Goal: Task Accomplishment & Management: Complete application form

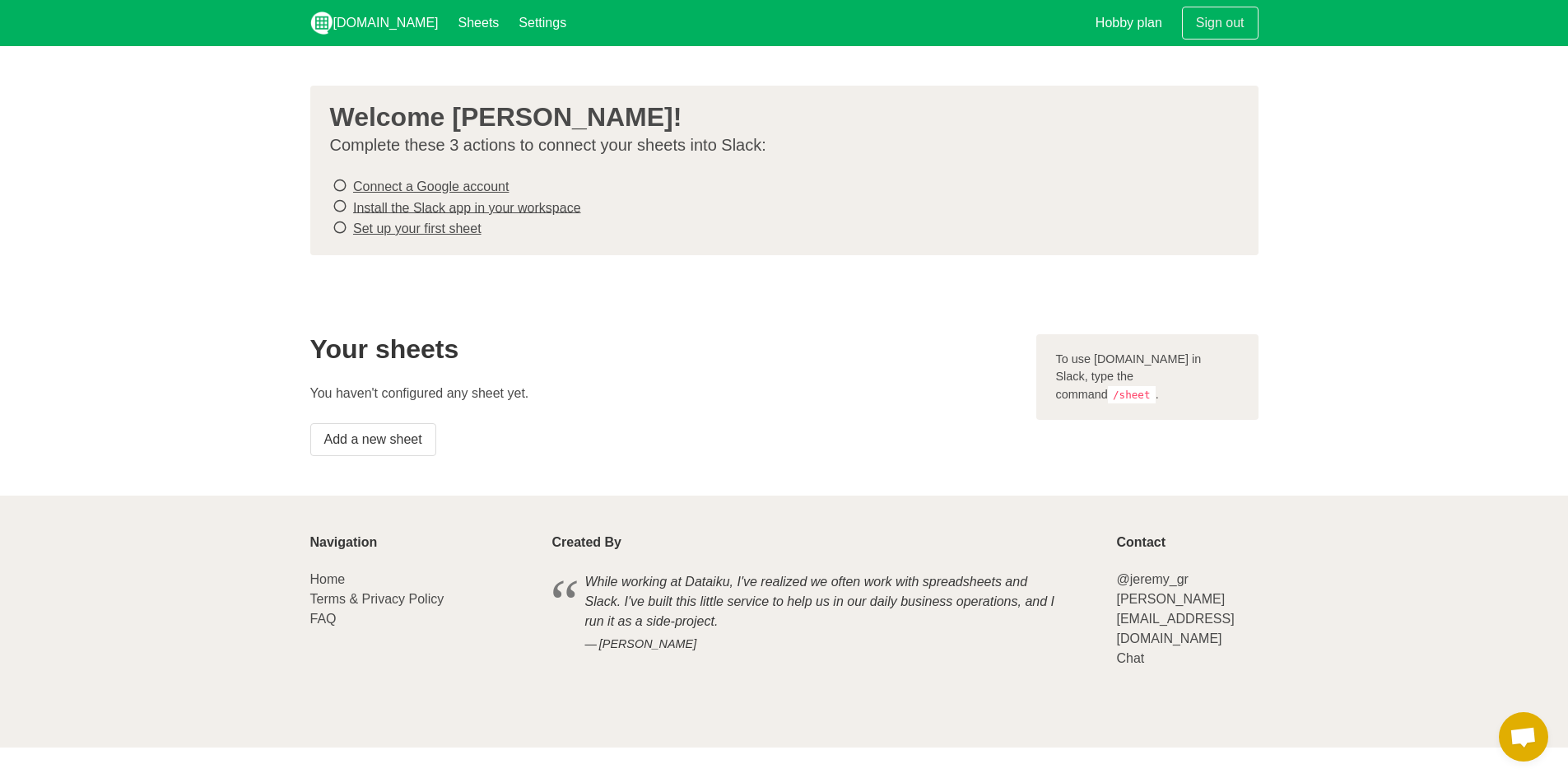
click at [339, 186] on icon at bounding box center [339, 186] width 15 height 22
click at [438, 185] on link "Connect a Google account" at bounding box center [430, 186] width 155 height 14
click at [403, 208] on link "Install the Slack app in your workspace" at bounding box center [467, 207] width 228 height 14
click at [441, 230] on link "Set up your first sheet" at bounding box center [418, 228] width 129 height 14
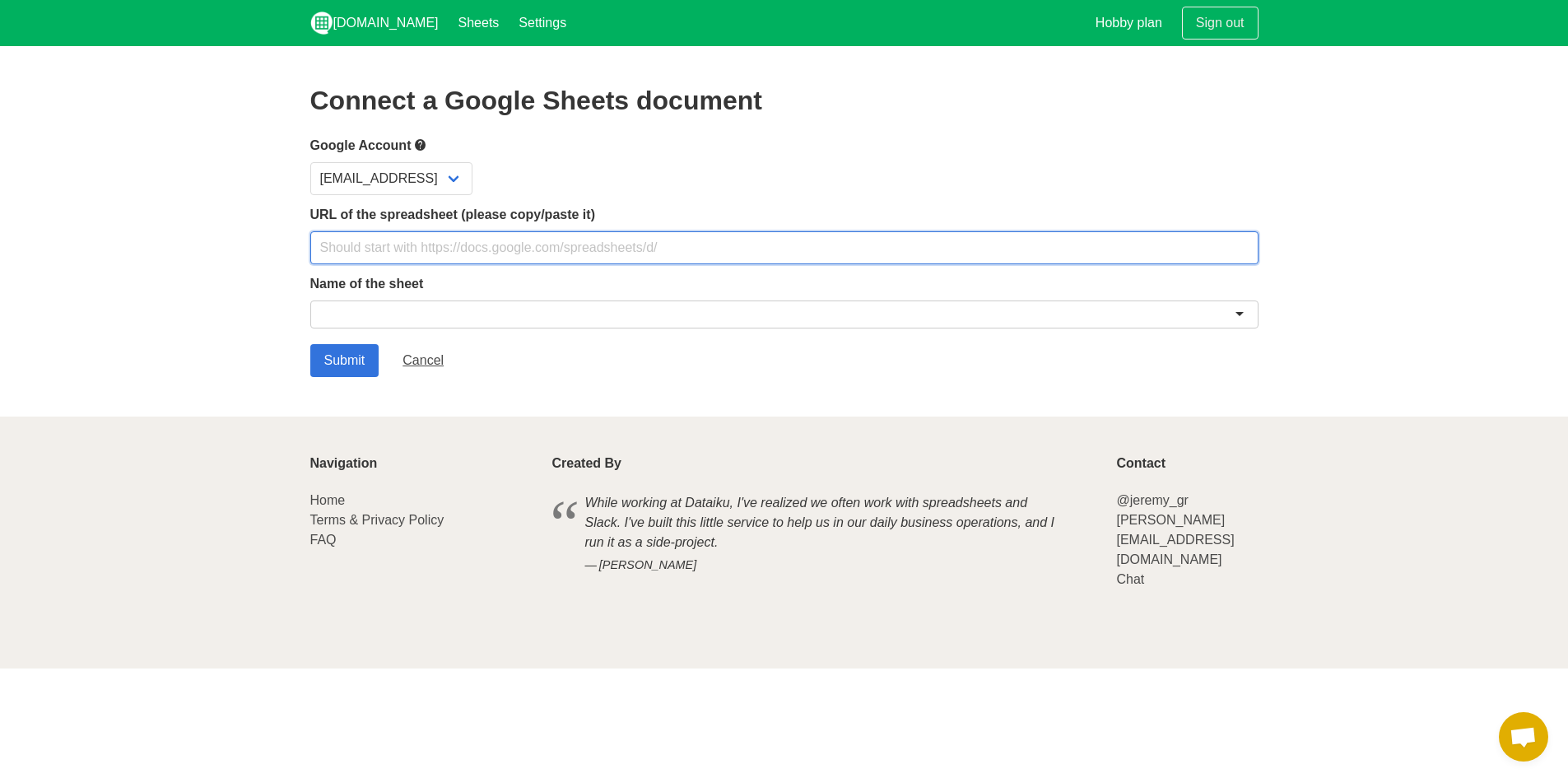
click at [437, 256] on input "text" at bounding box center [784, 248] width 948 height 33
paste input "[URL][DOMAIN_NAME]"
type input "[URL][DOMAIN_NAME]"
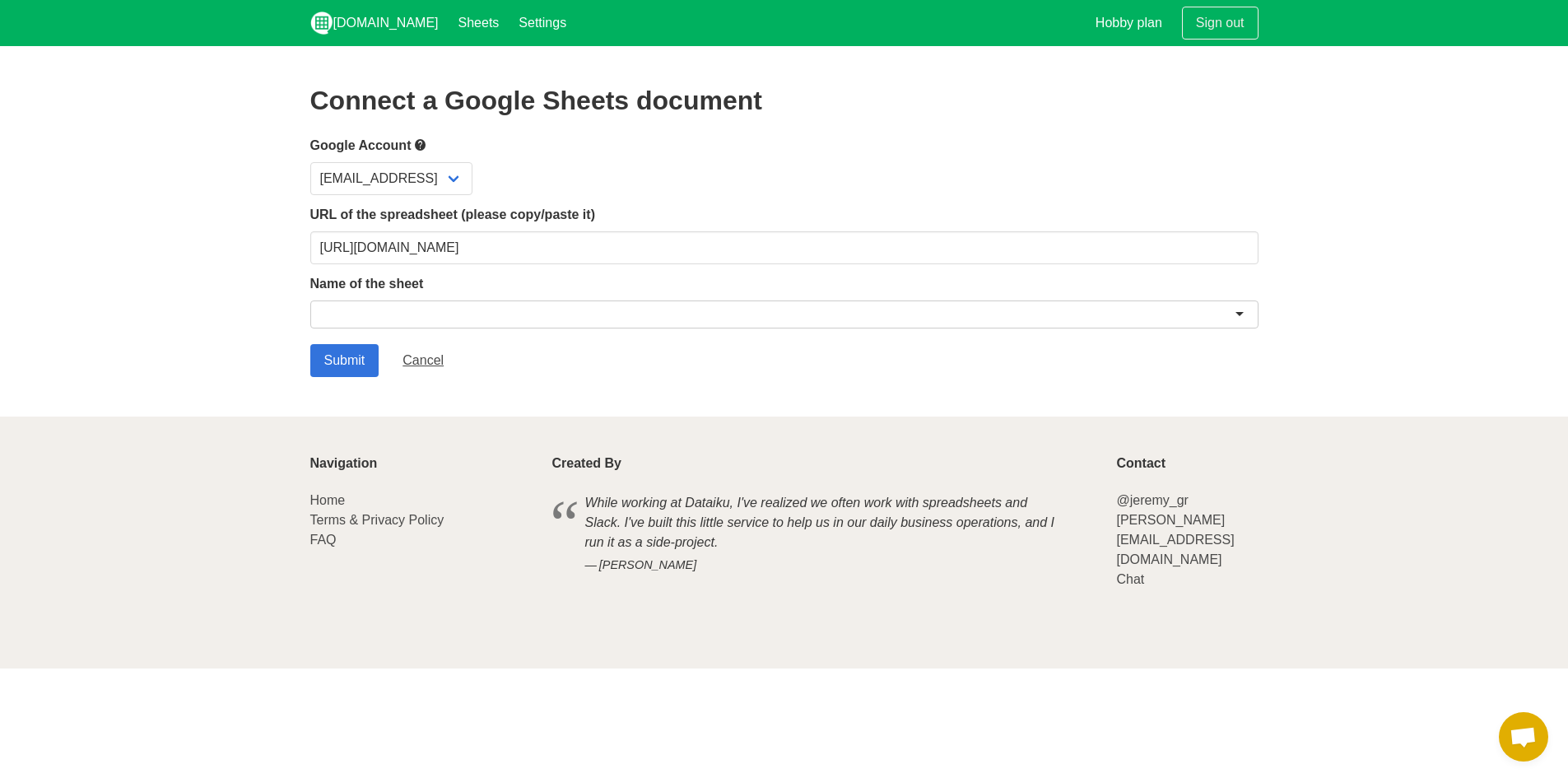
click at [434, 312] on div at bounding box center [784, 314] width 948 height 28
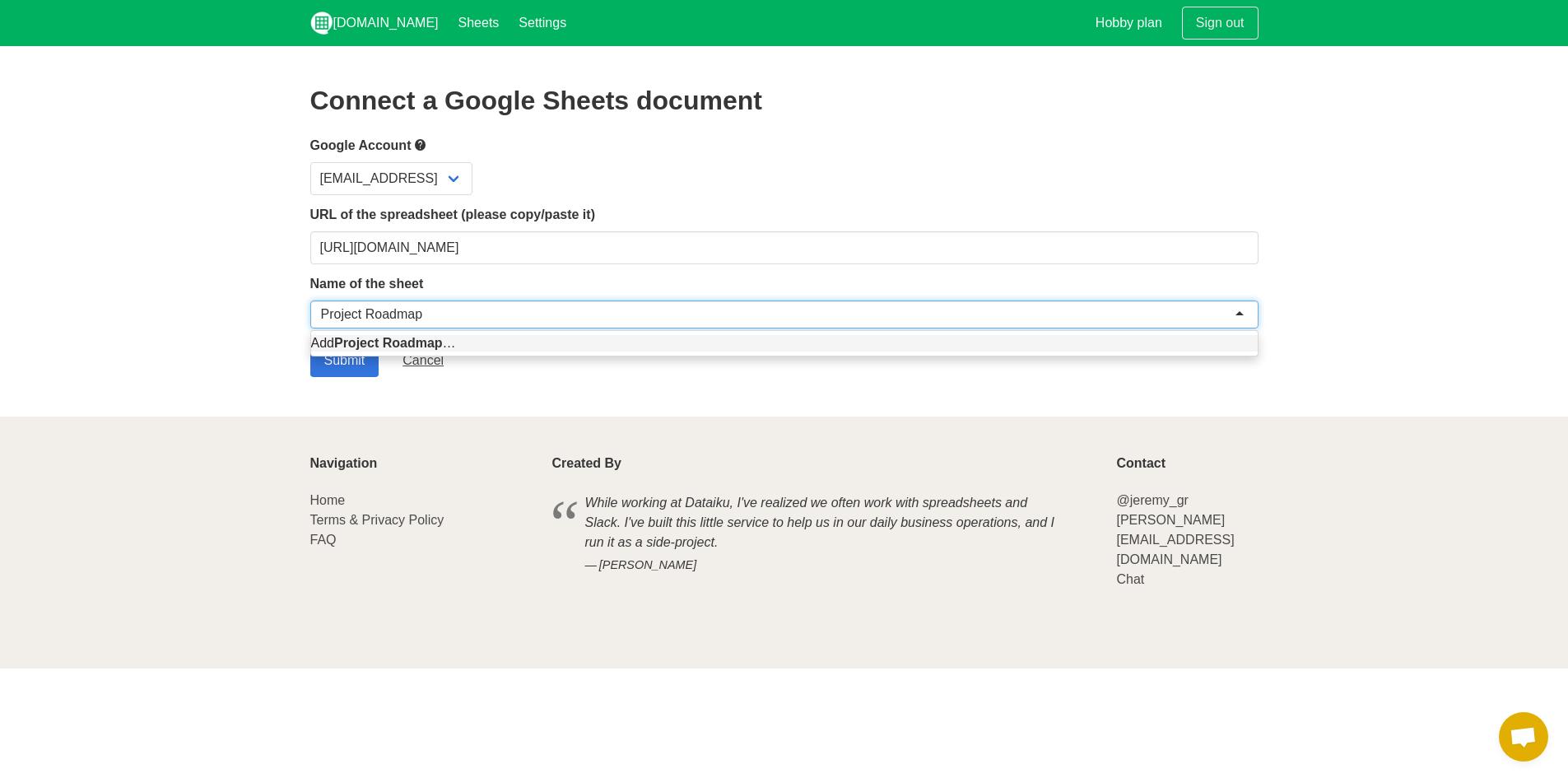
type input "Project Roadmap"
click at [523, 394] on section "Connect a Google Sheets document Google Account [EMAIL_ADDRESS] URL of the spre…" at bounding box center [784, 232] width 1568 height 371
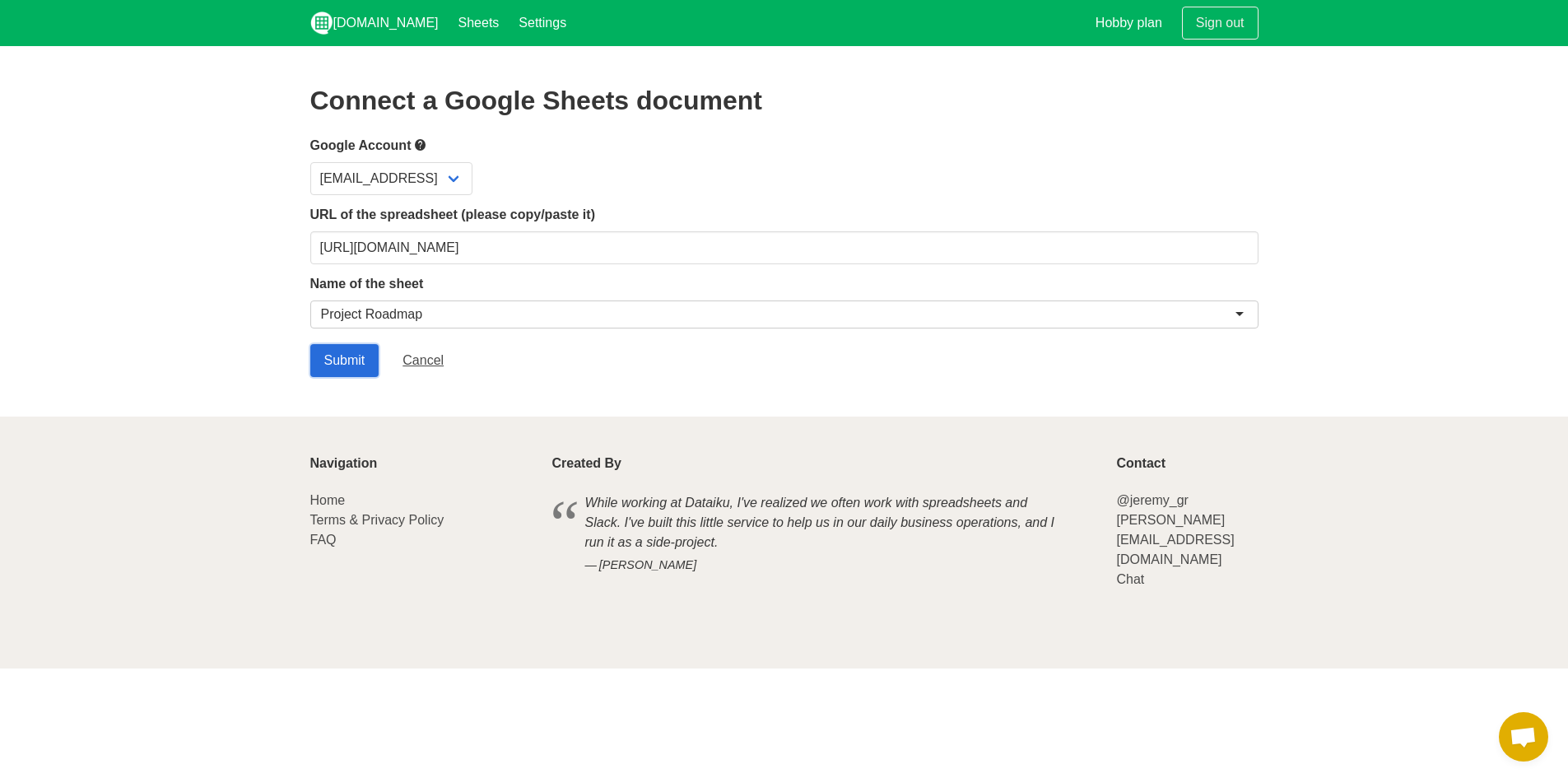
click at [340, 357] on input "Submit" at bounding box center [345, 360] width 69 height 33
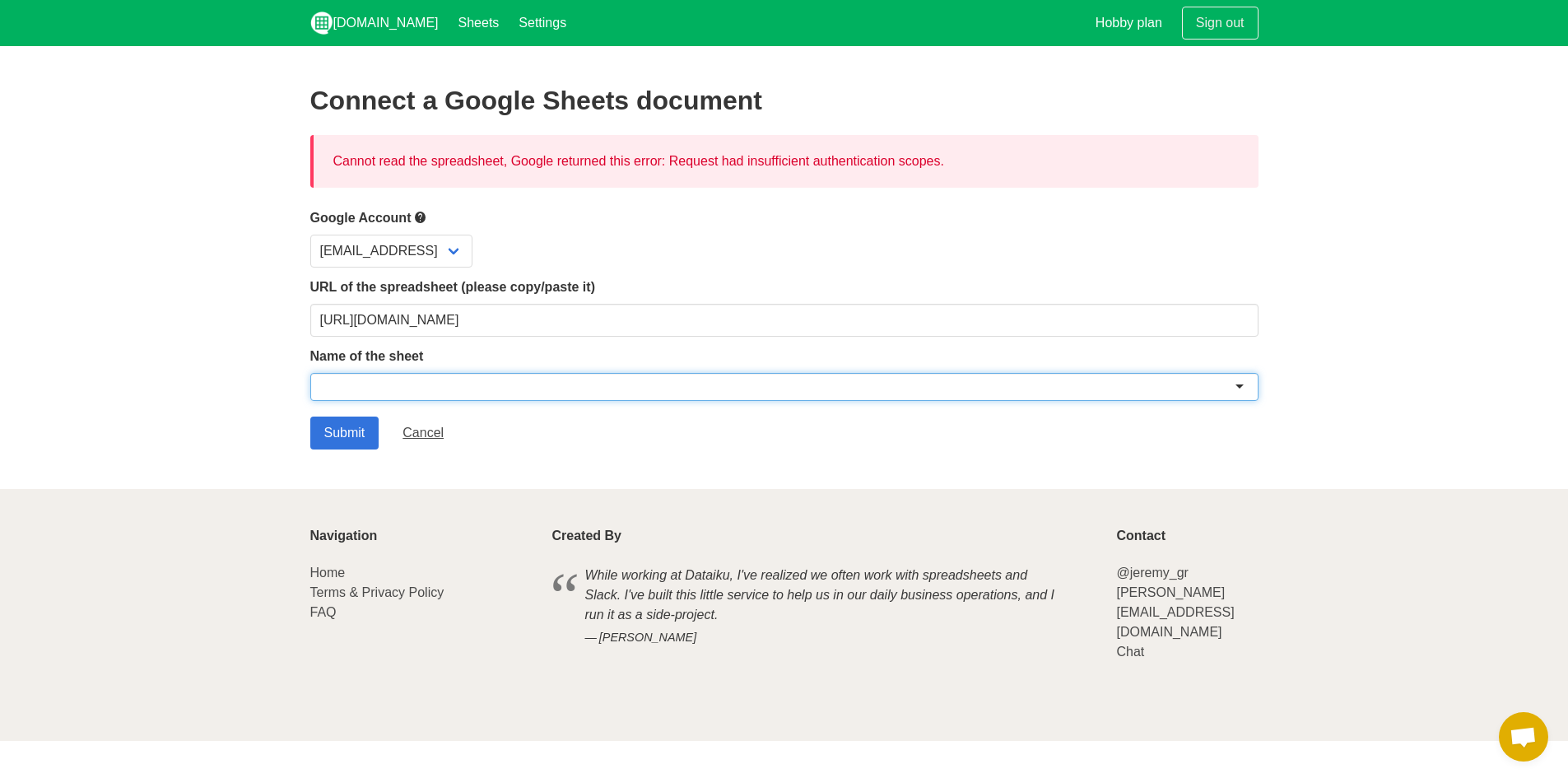
click at [491, 379] on div at bounding box center [784, 387] width 948 height 28
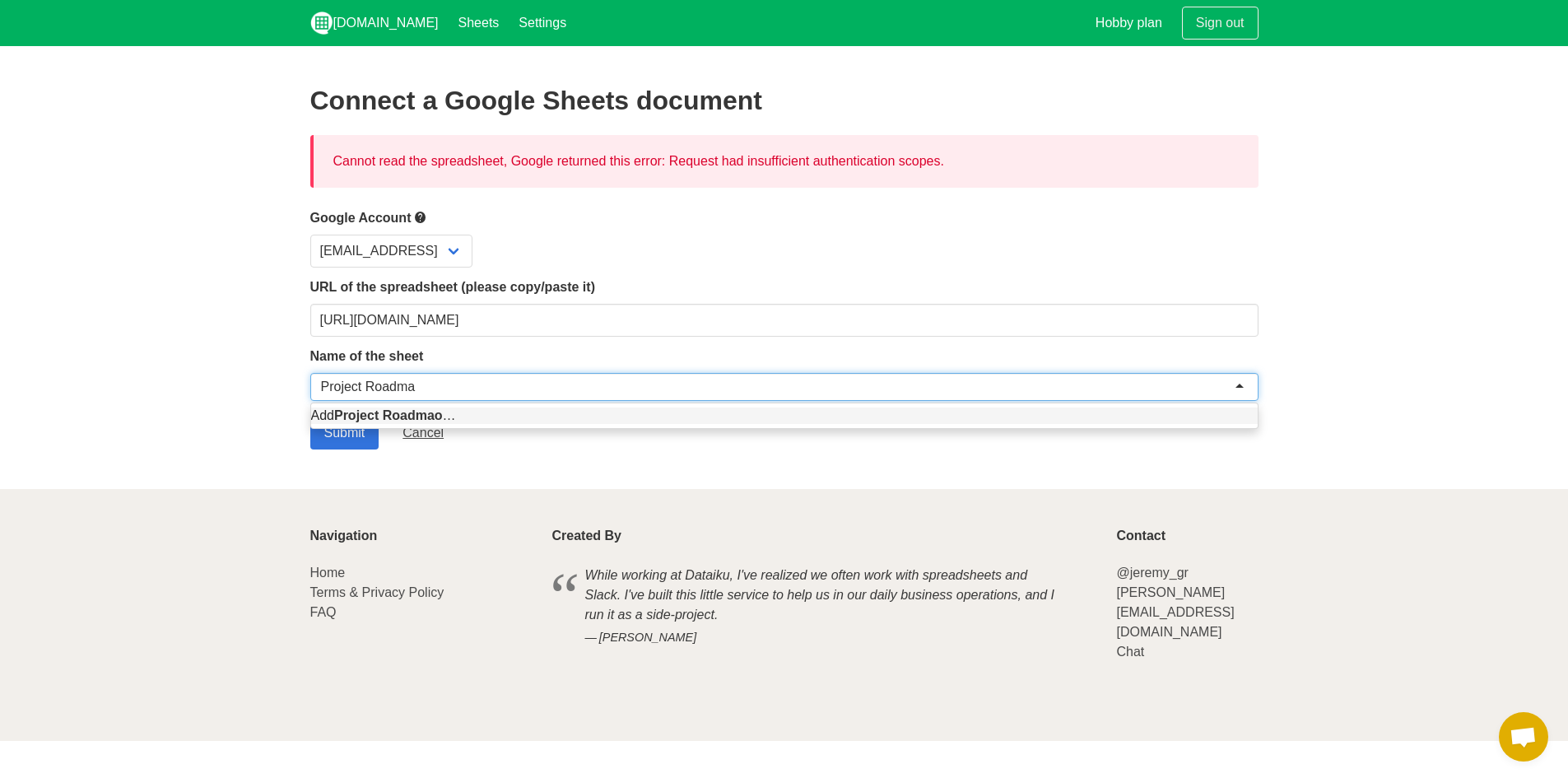
type input "Project Roadmap"
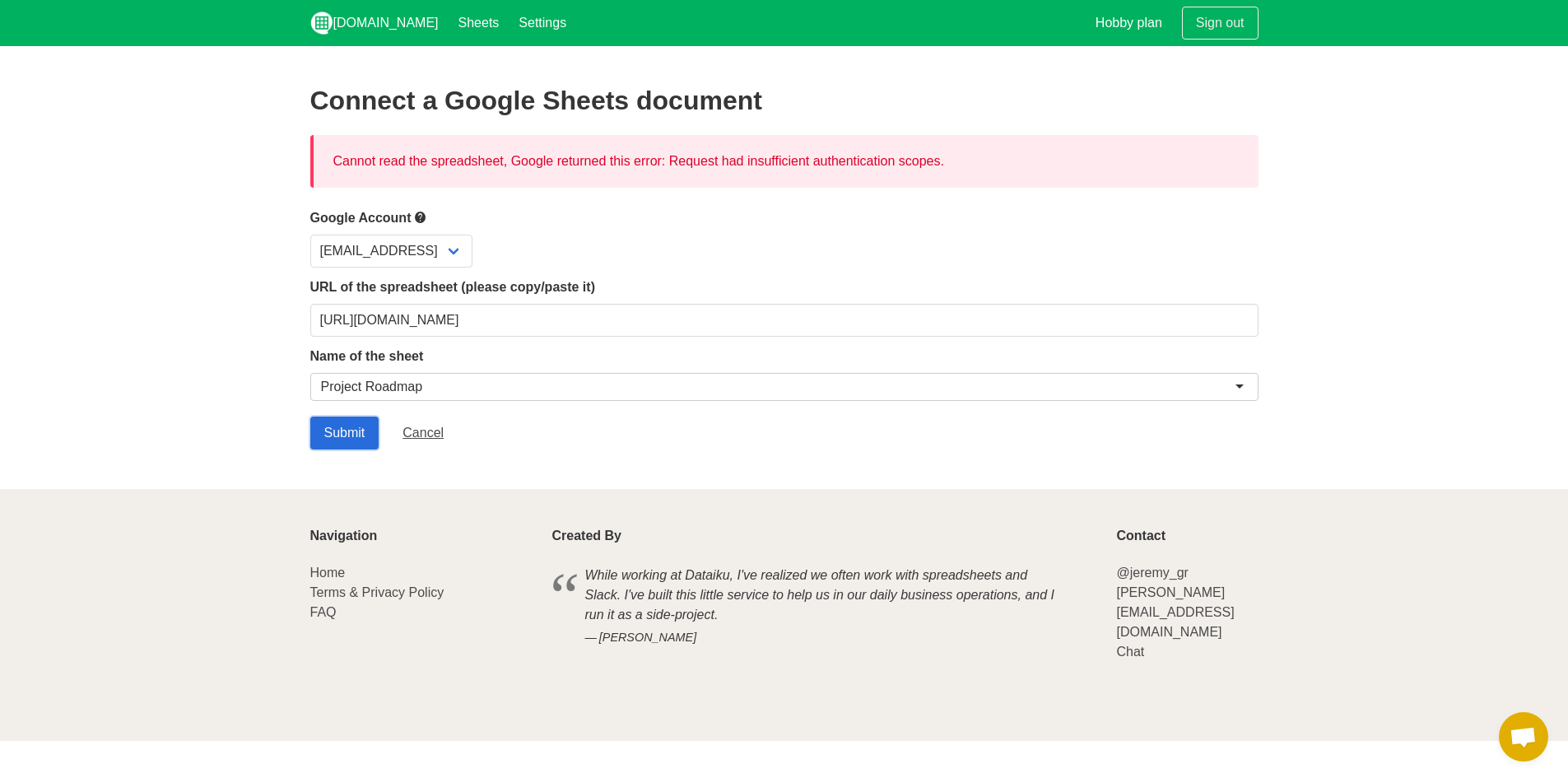
click at [340, 435] on input "Submit" at bounding box center [345, 433] width 69 height 33
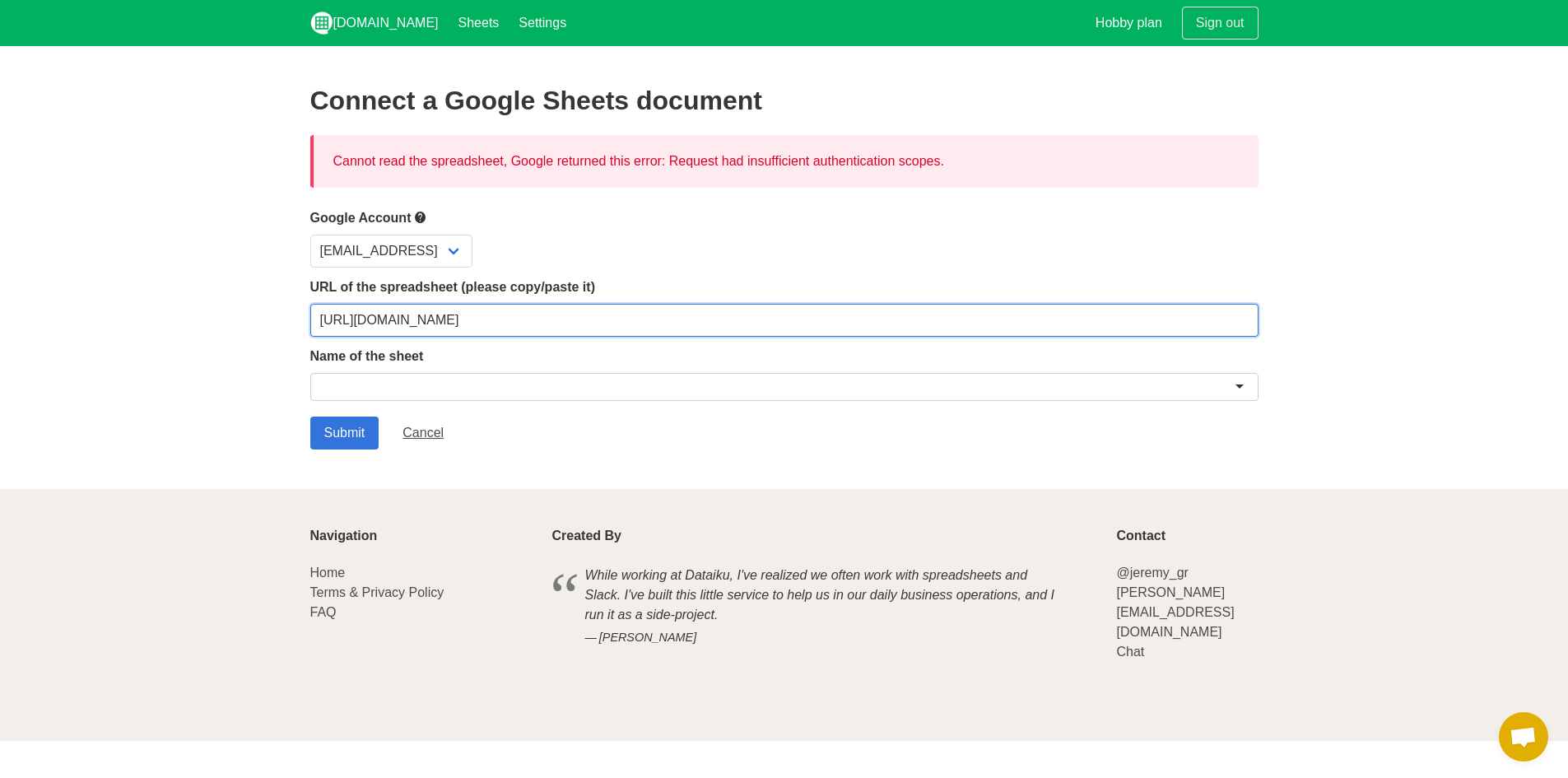
click at [666, 317] on input "[URL][DOMAIN_NAME]" at bounding box center [784, 320] width 948 height 33
drag, startPoint x: 1125, startPoint y: 317, endPoint x: 167, endPoint y: 291, distance: 958.4
click at [167, 291] on section "Connect a Google Sheets document Cannot read the spreadsheet, Google returned t…" at bounding box center [784, 268] width 1568 height 443
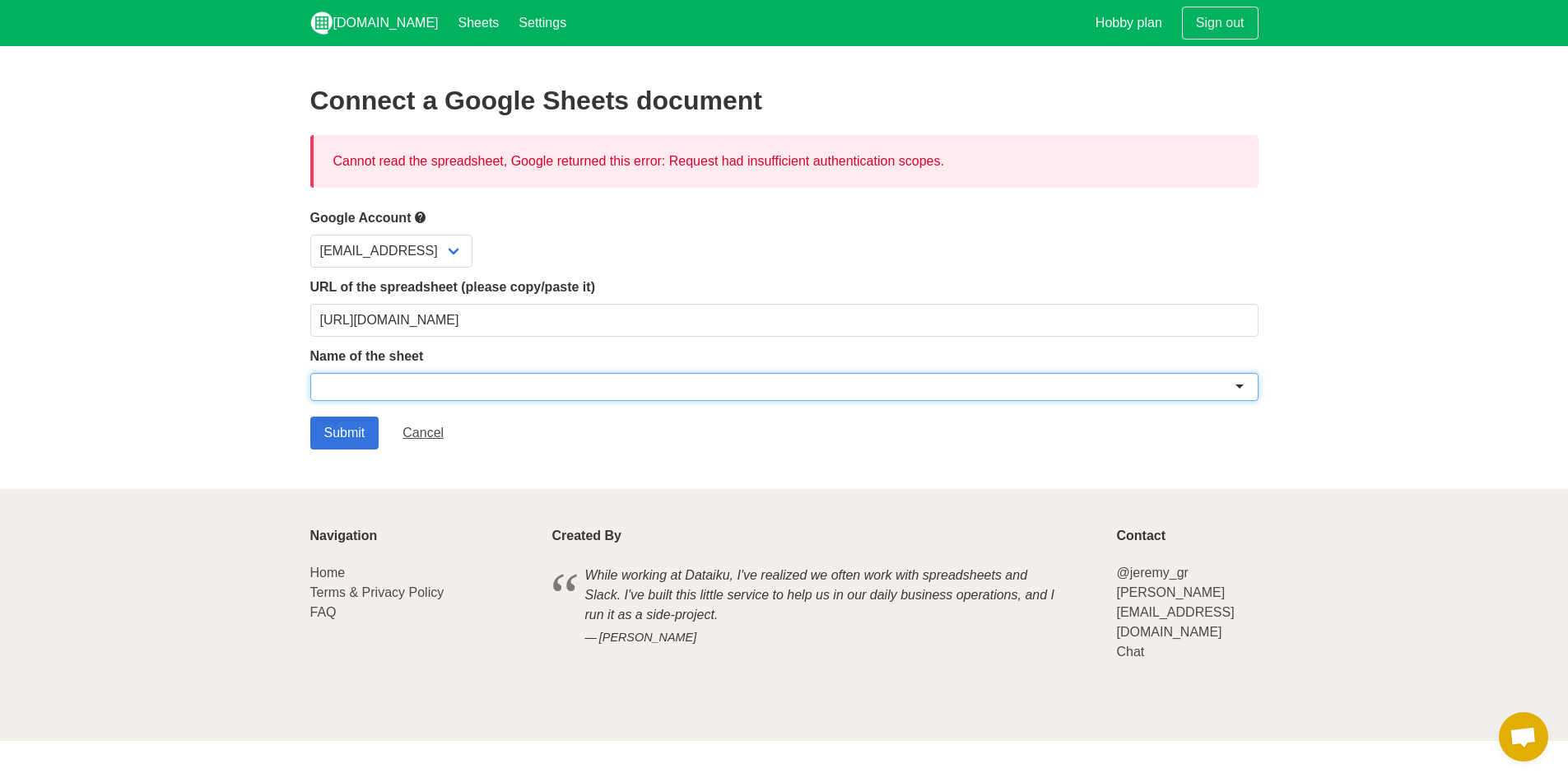
click at [568, 387] on div at bounding box center [784, 387] width 948 height 28
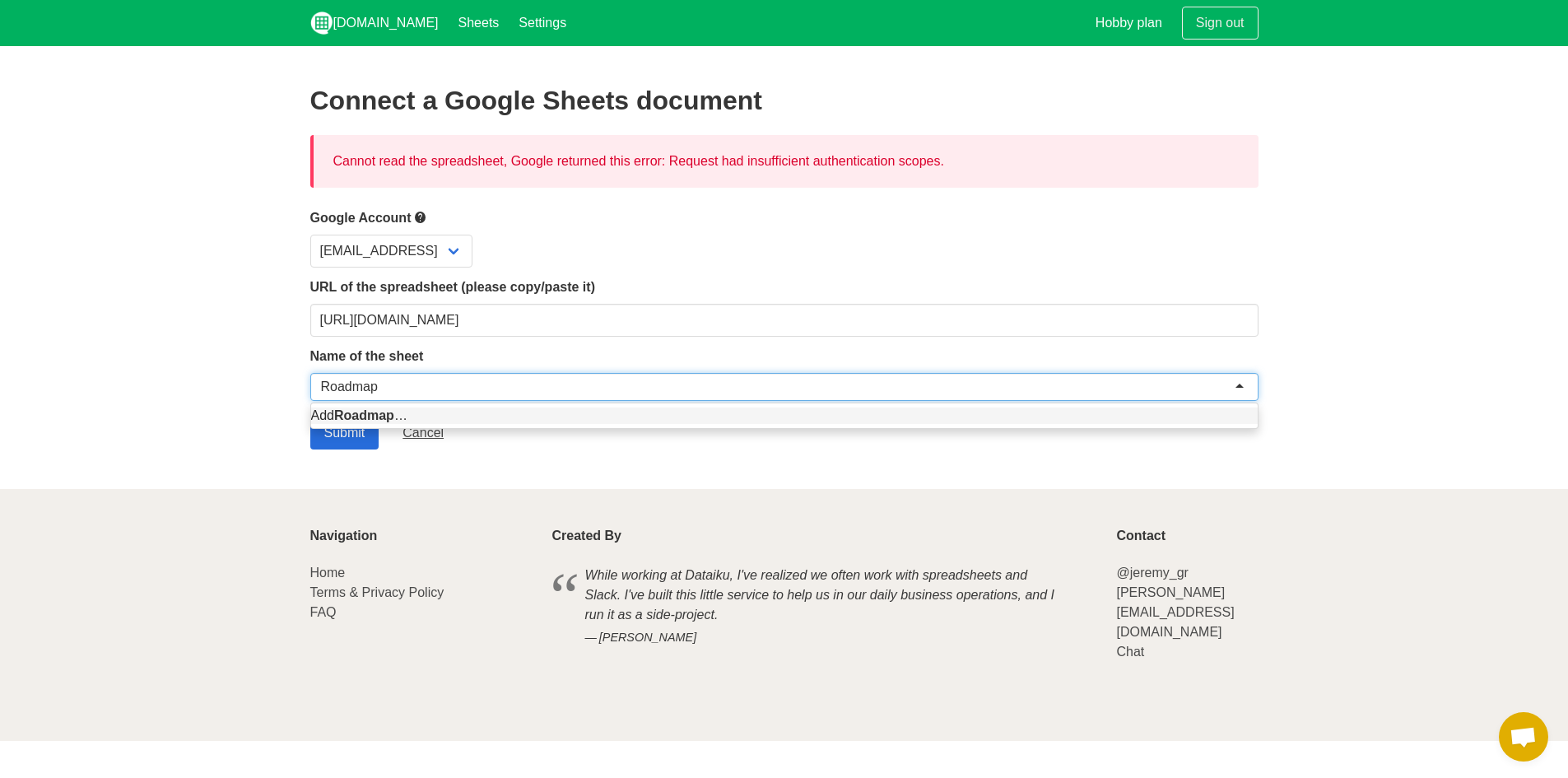
type input "Roadmap"
click at [342, 437] on input "Submit" at bounding box center [345, 433] width 69 height 33
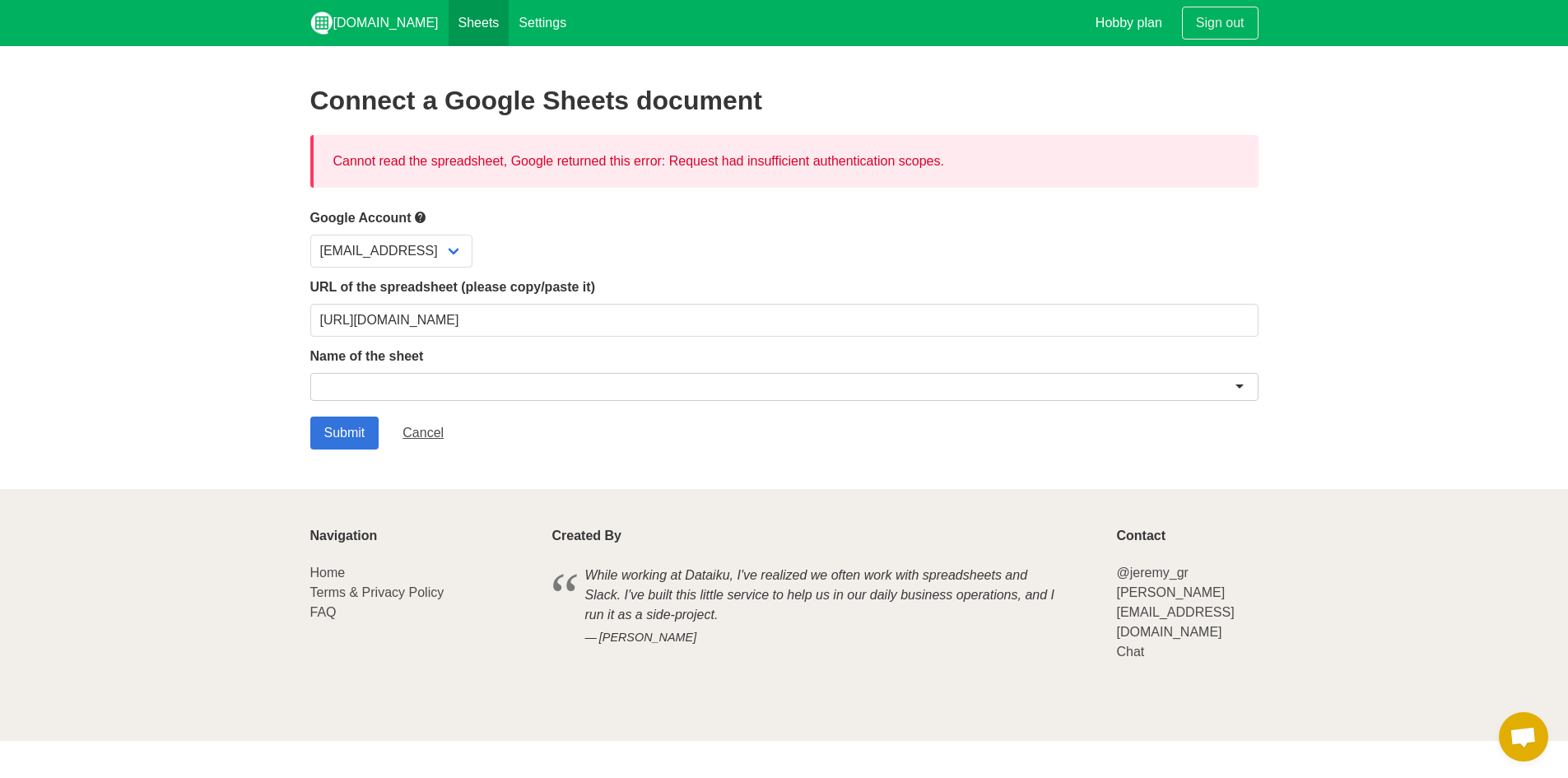
click at [448, 21] on link "Sheets" at bounding box center [478, 23] width 61 height 46
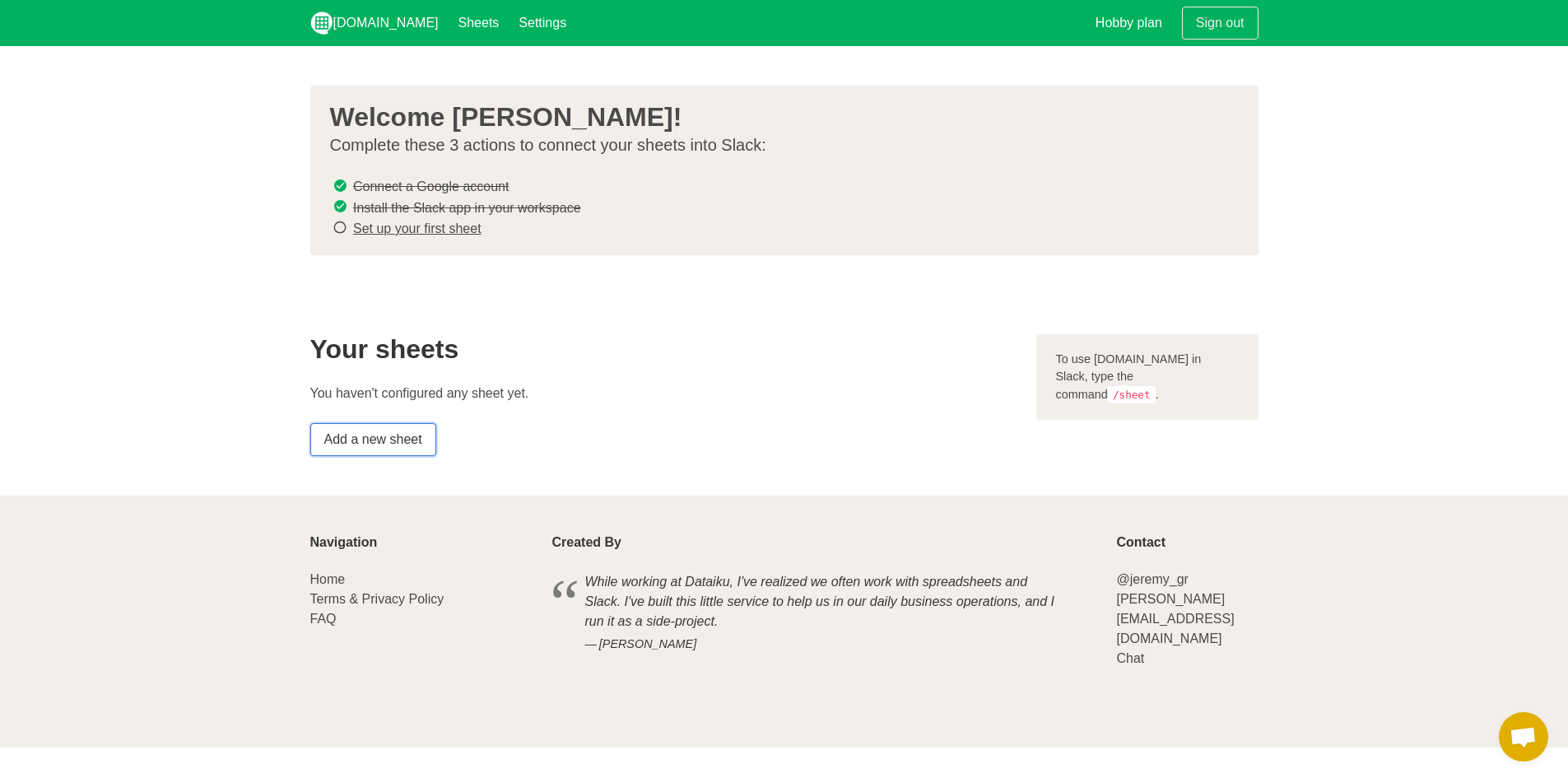
click at [392, 435] on link "Add a new sheet" at bounding box center [373, 439] width 126 height 33
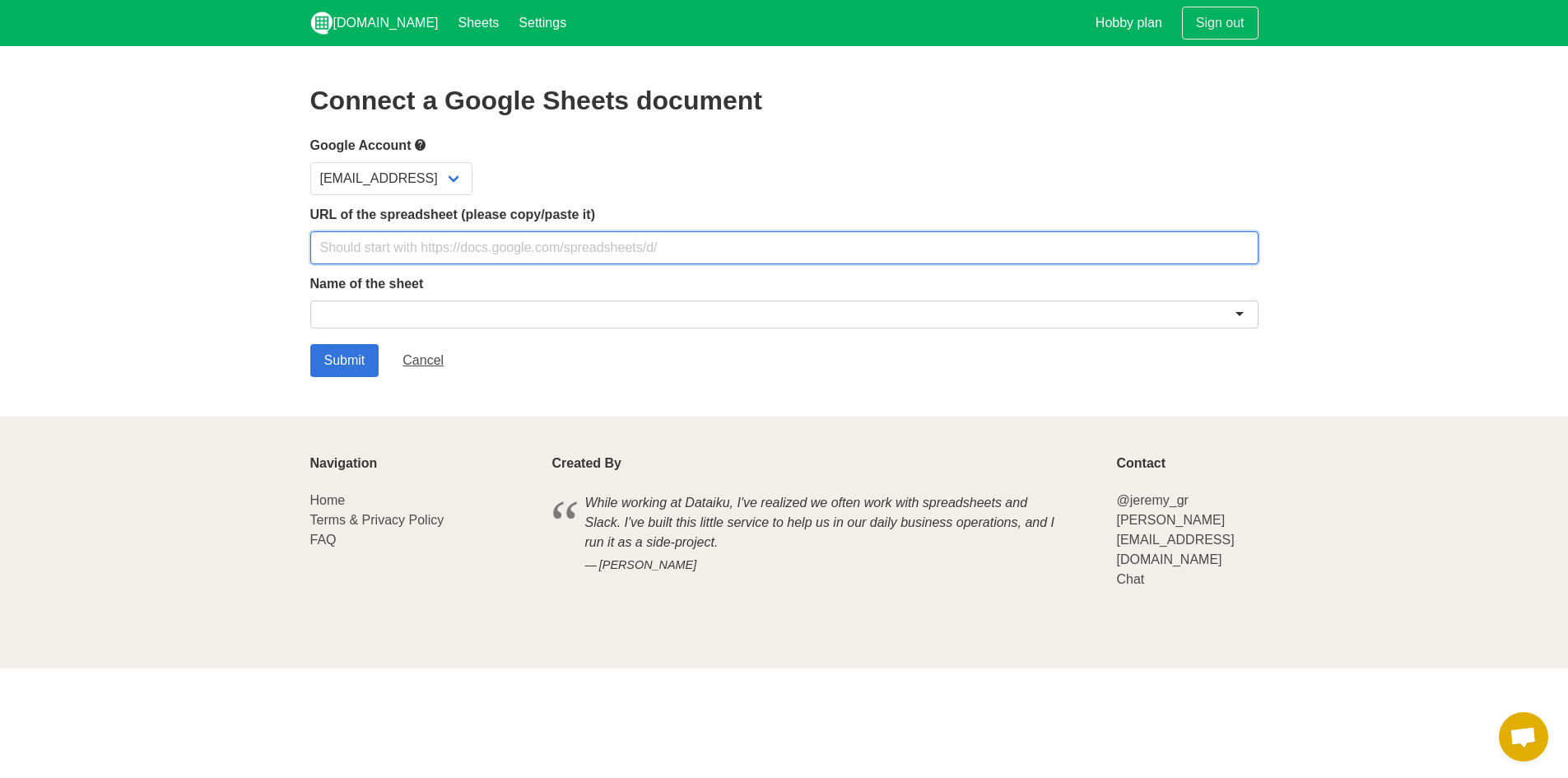
paste input "[URL][DOMAIN_NAME]"
type input "[URL][DOMAIN_NAME]"
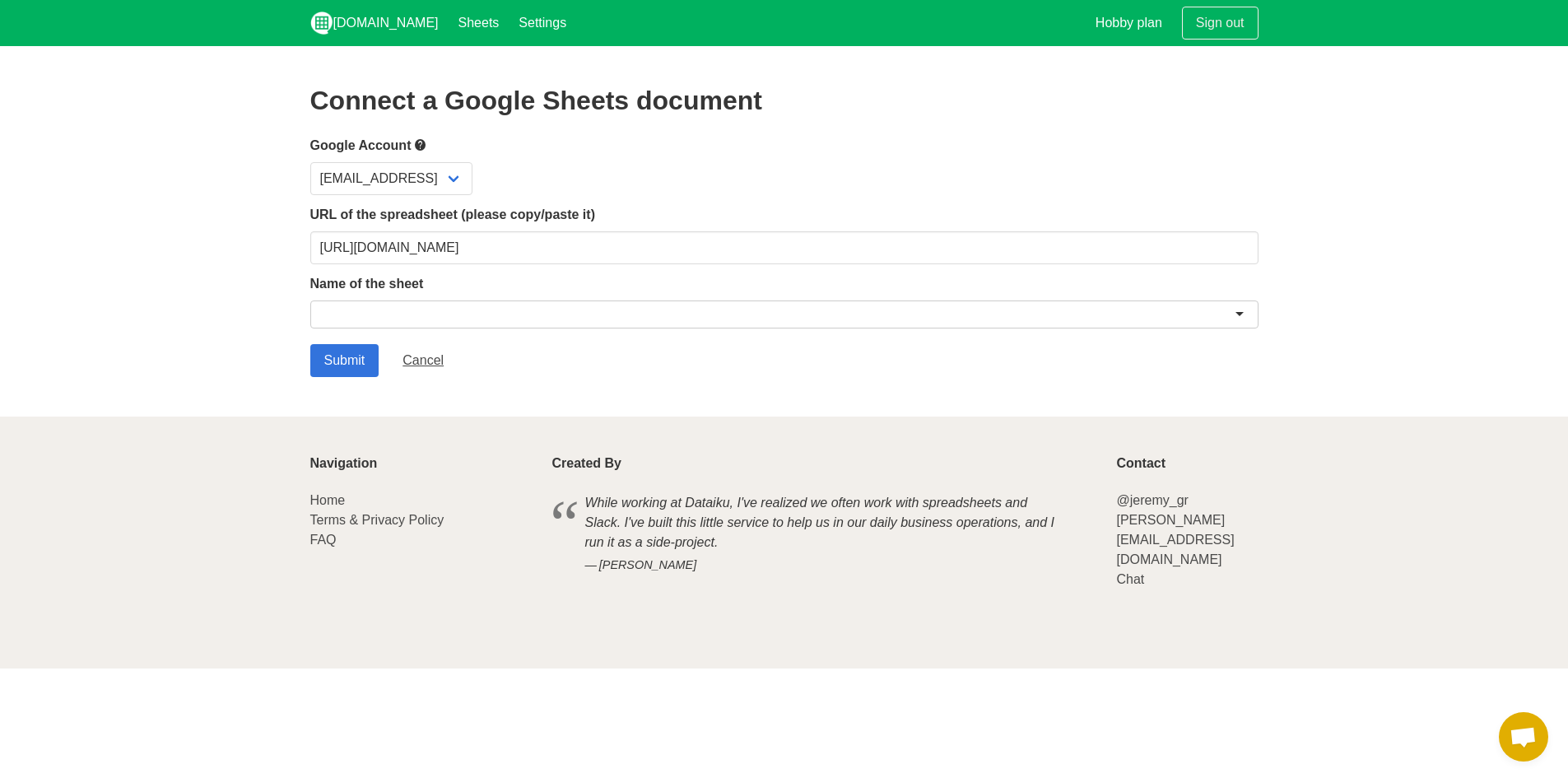
click at [401, 303] on div at bounding box center [784, 314] width 948 height 28
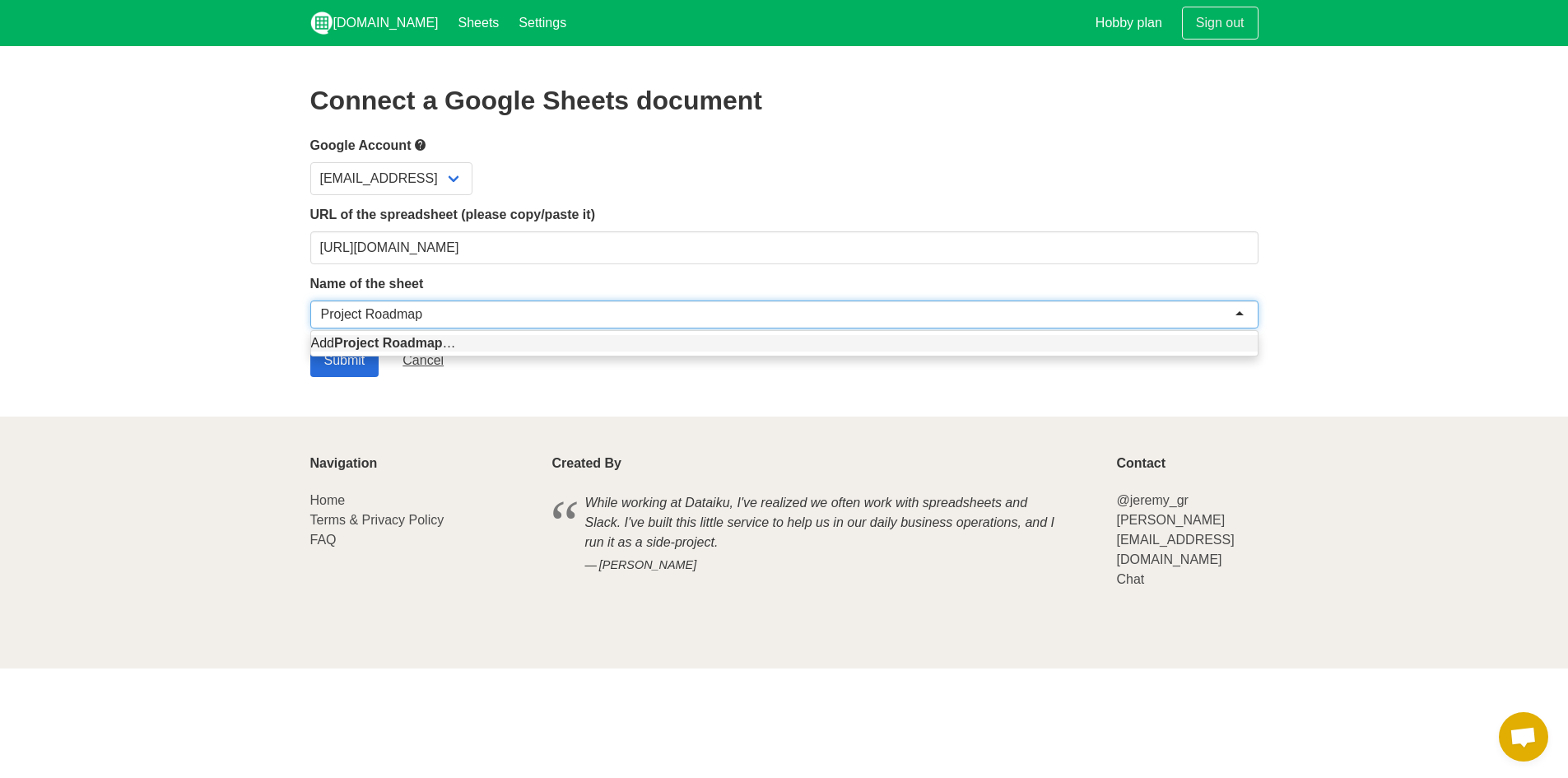
type input "Project Roadmap"
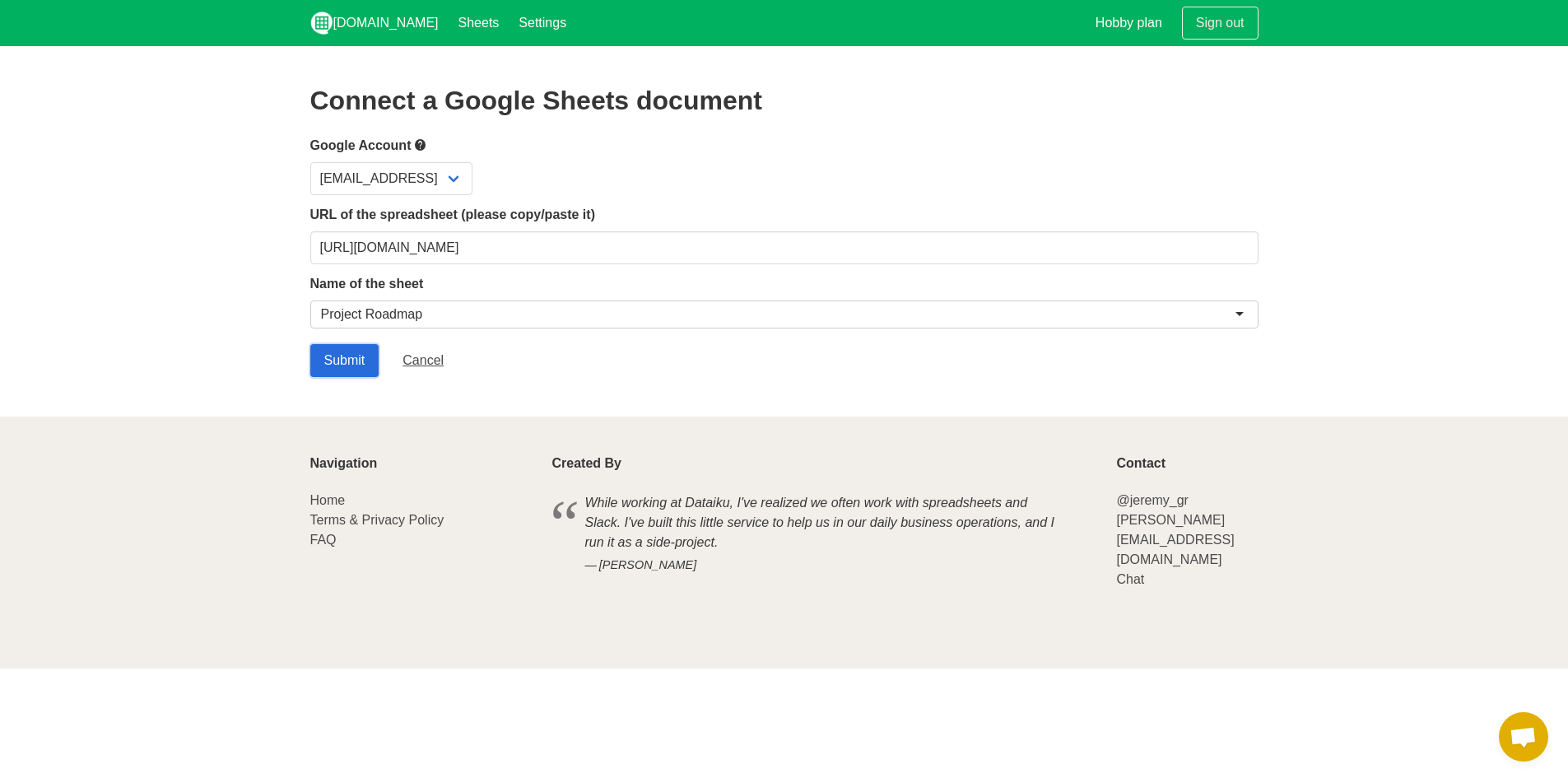
click at [356, 364] on input "Submit" at bounding box center [345, 360] width 69 height 33
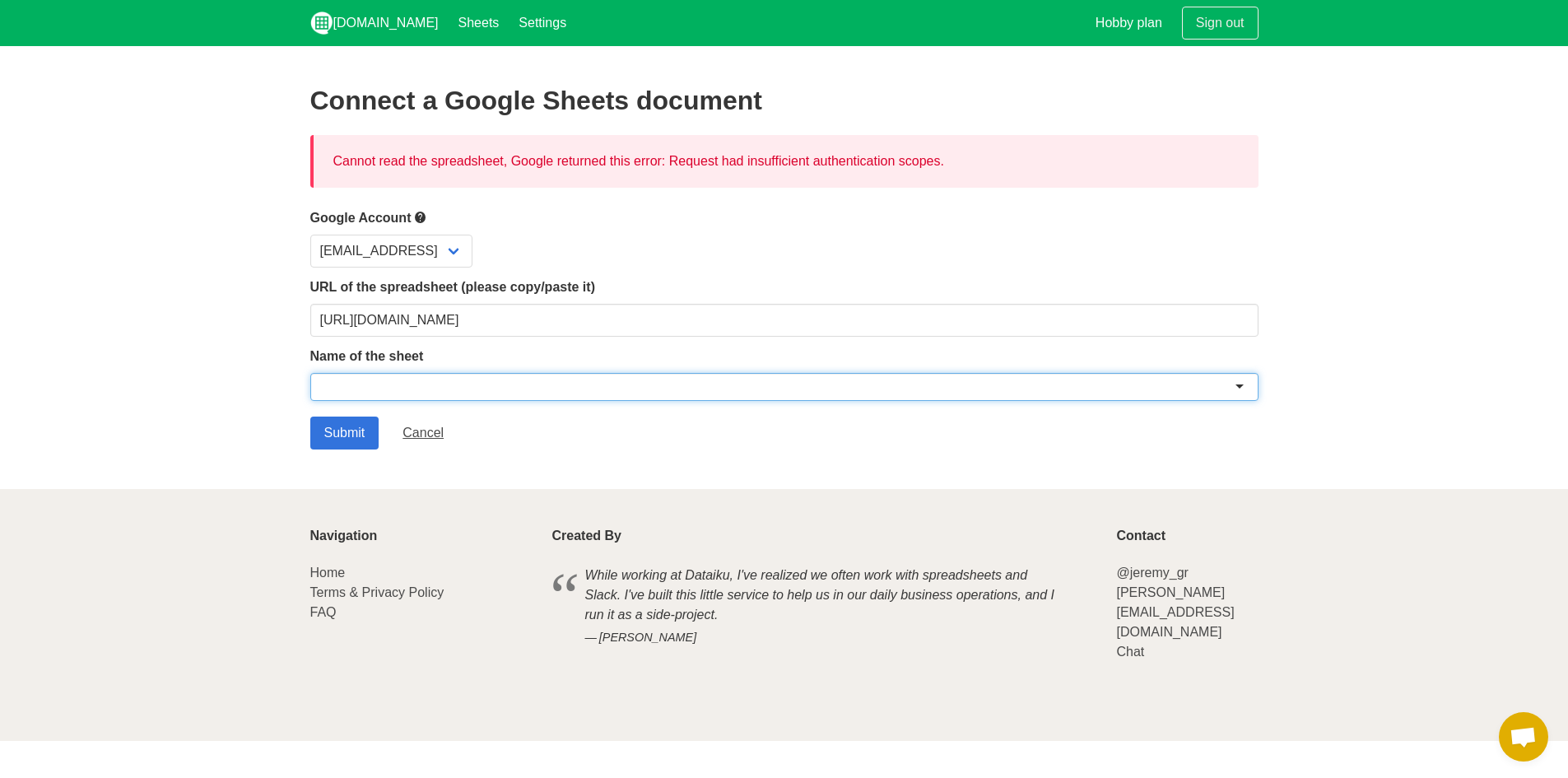
click at [547, 381] on div at bounding box center [784, 387] width 948 height 28
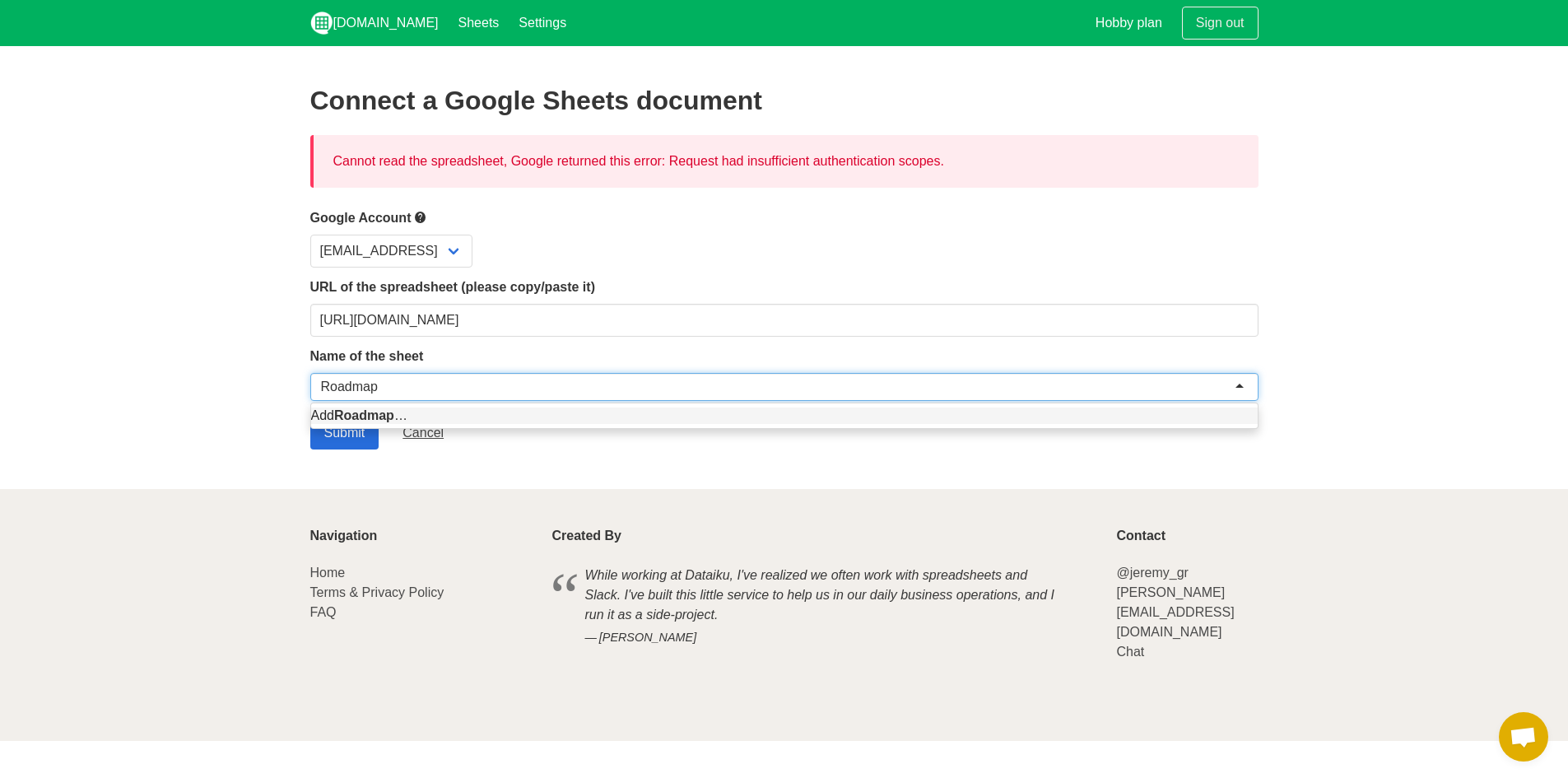
type input "Roadmap"
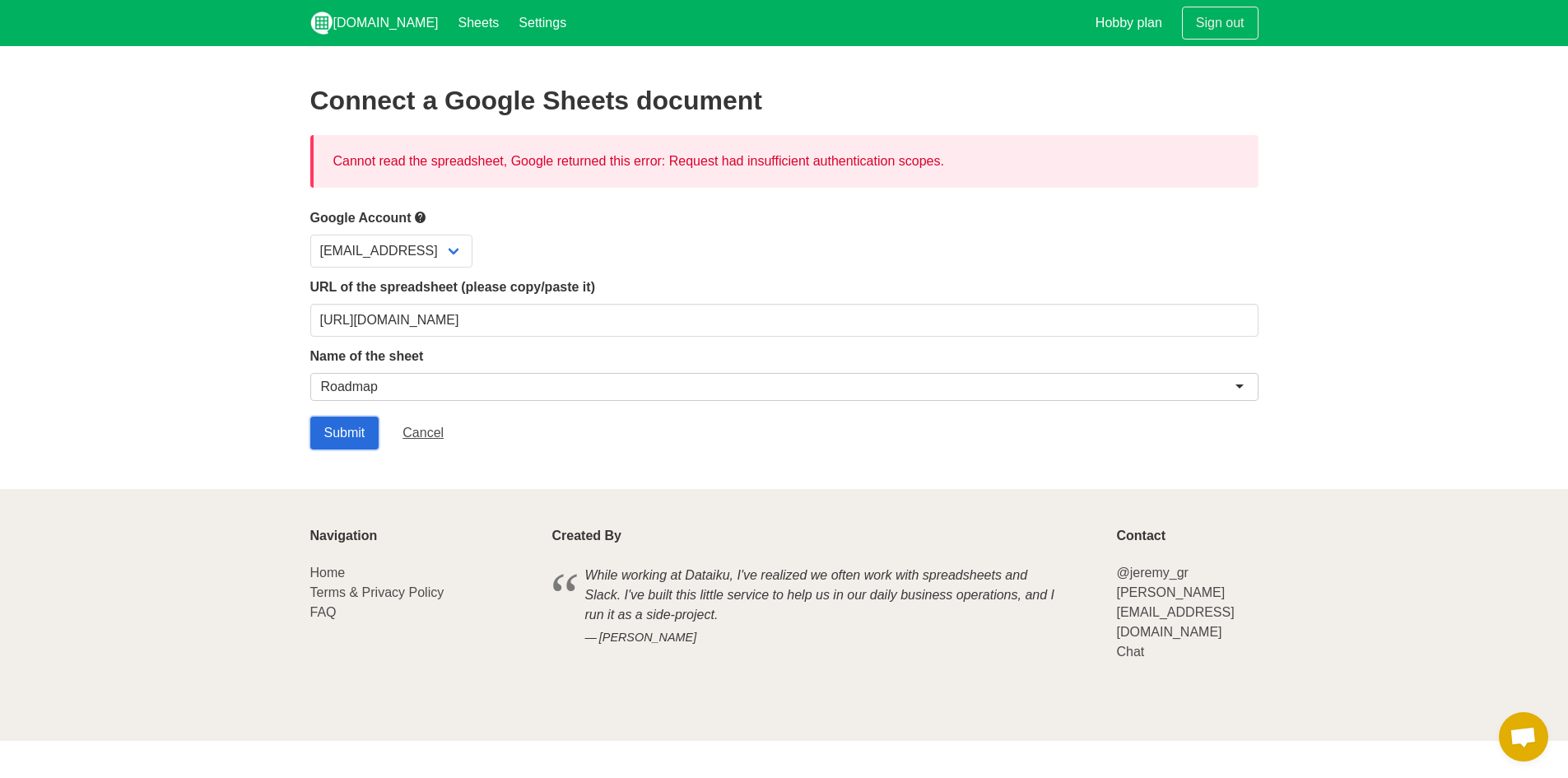
click at [358, 438] on input "Submit" at bounding box center [345, 433] width 69 height 33
click at [430, 248] on select "[EMAIL_ADDRESS]" at bounding box center [391, 251] width 162 height 33
click at [568, 262] on div "admin@candrix.ai" at bounding box center [784, 251] width 948 height 33
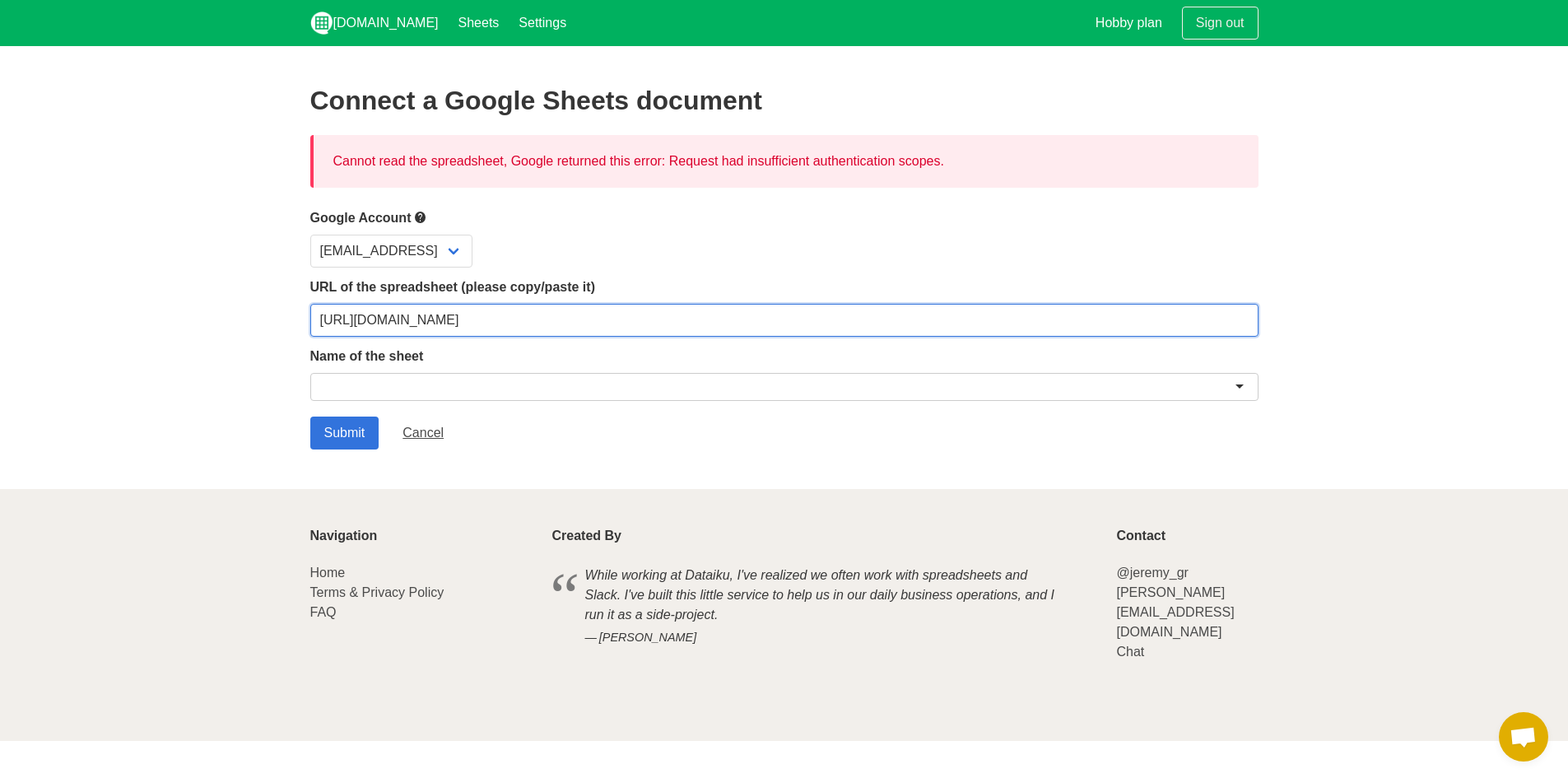
click at [651, 319] on input "https://docs.google.com/spreadsheets/d/1HwRtmcLMip_izfr3IKrXwfOJIiZzZPic2MgNcac…" at bounding box center [784, 320] width 948 height 33
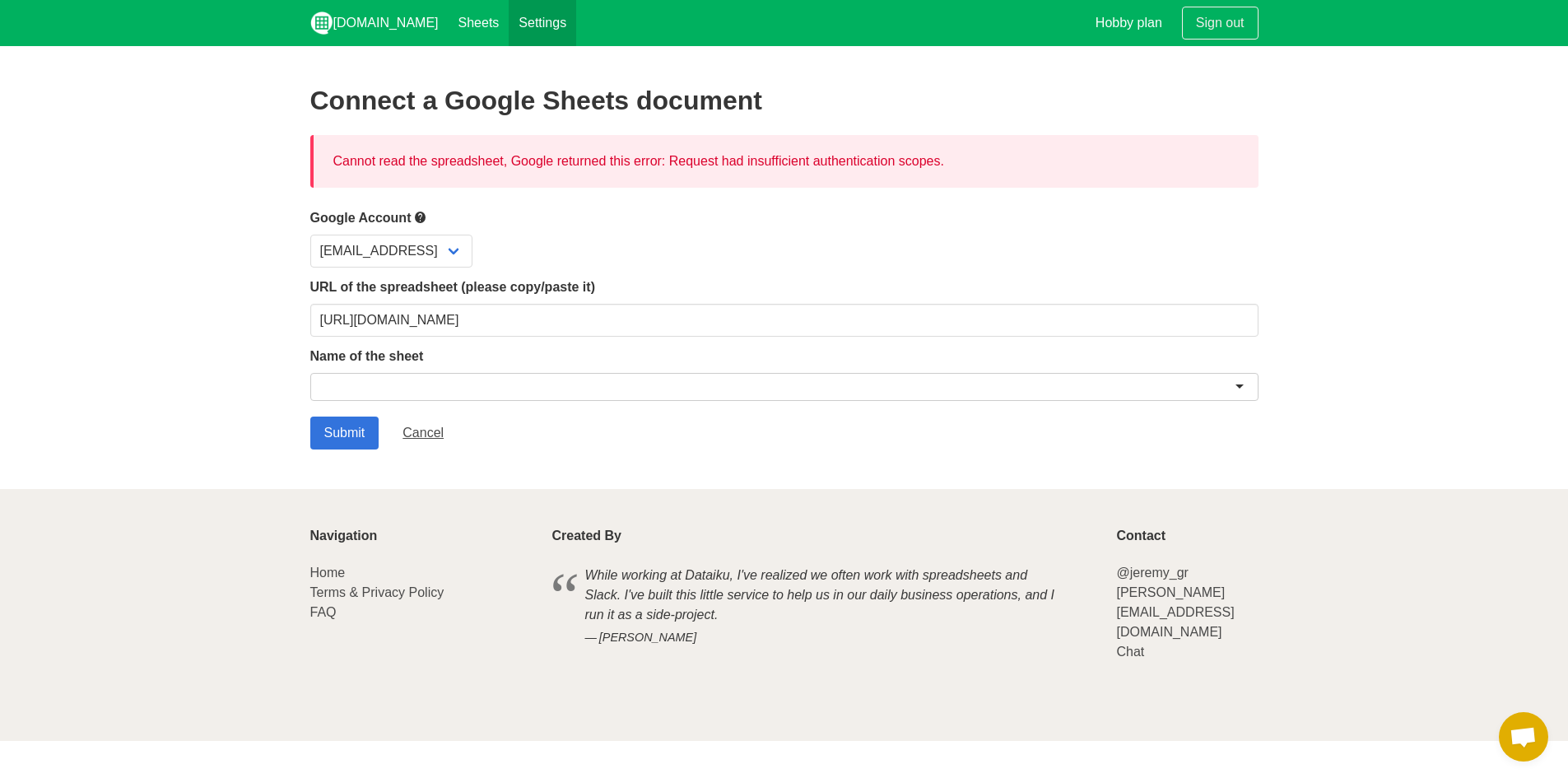
click at [508, 28] on link "Settings" at bounding box center [542, 23] width 68 height 46
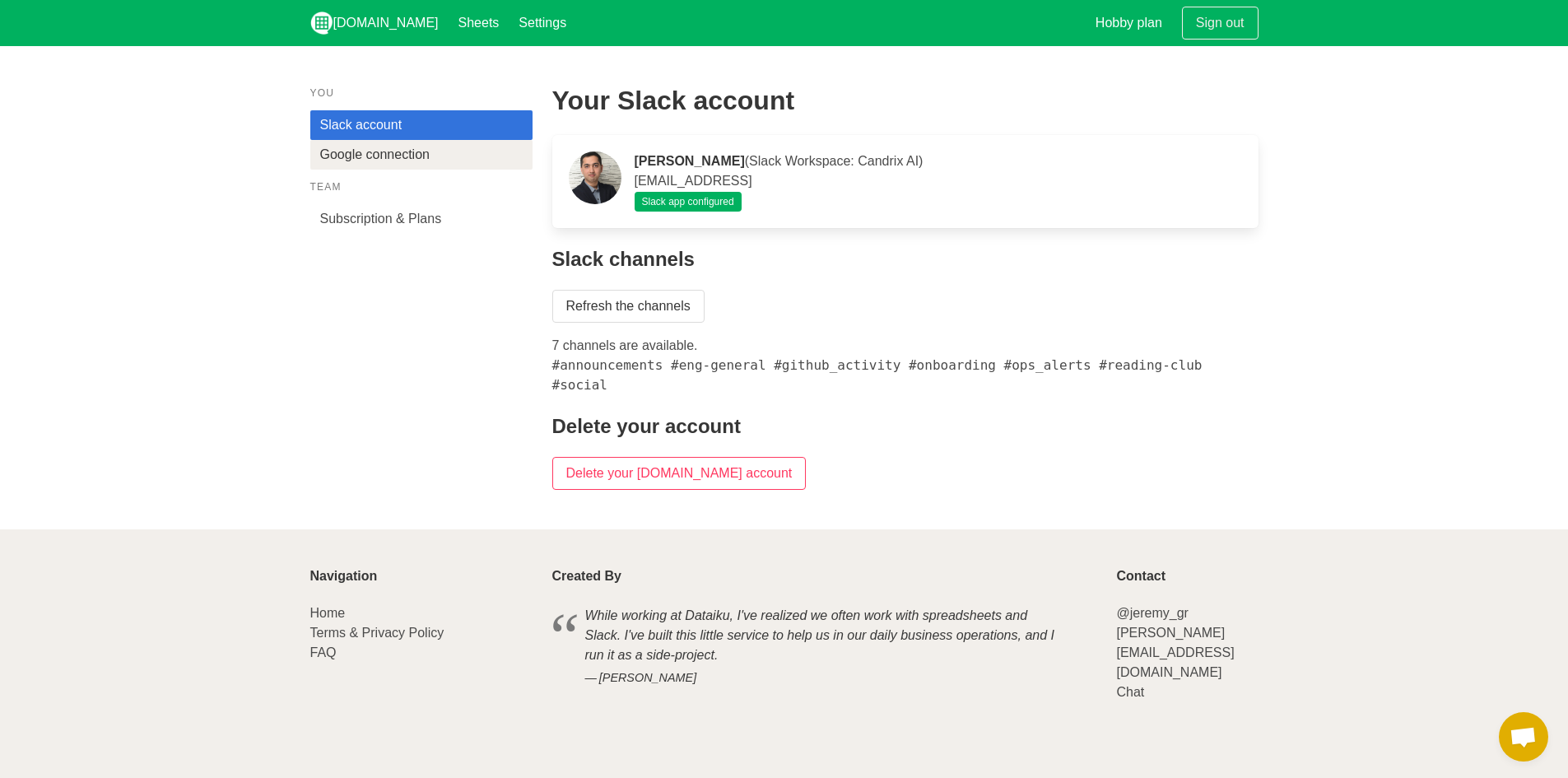
click at [446, 156] on link "Google connection" at bounding box center [421, 154] width 222 height 30
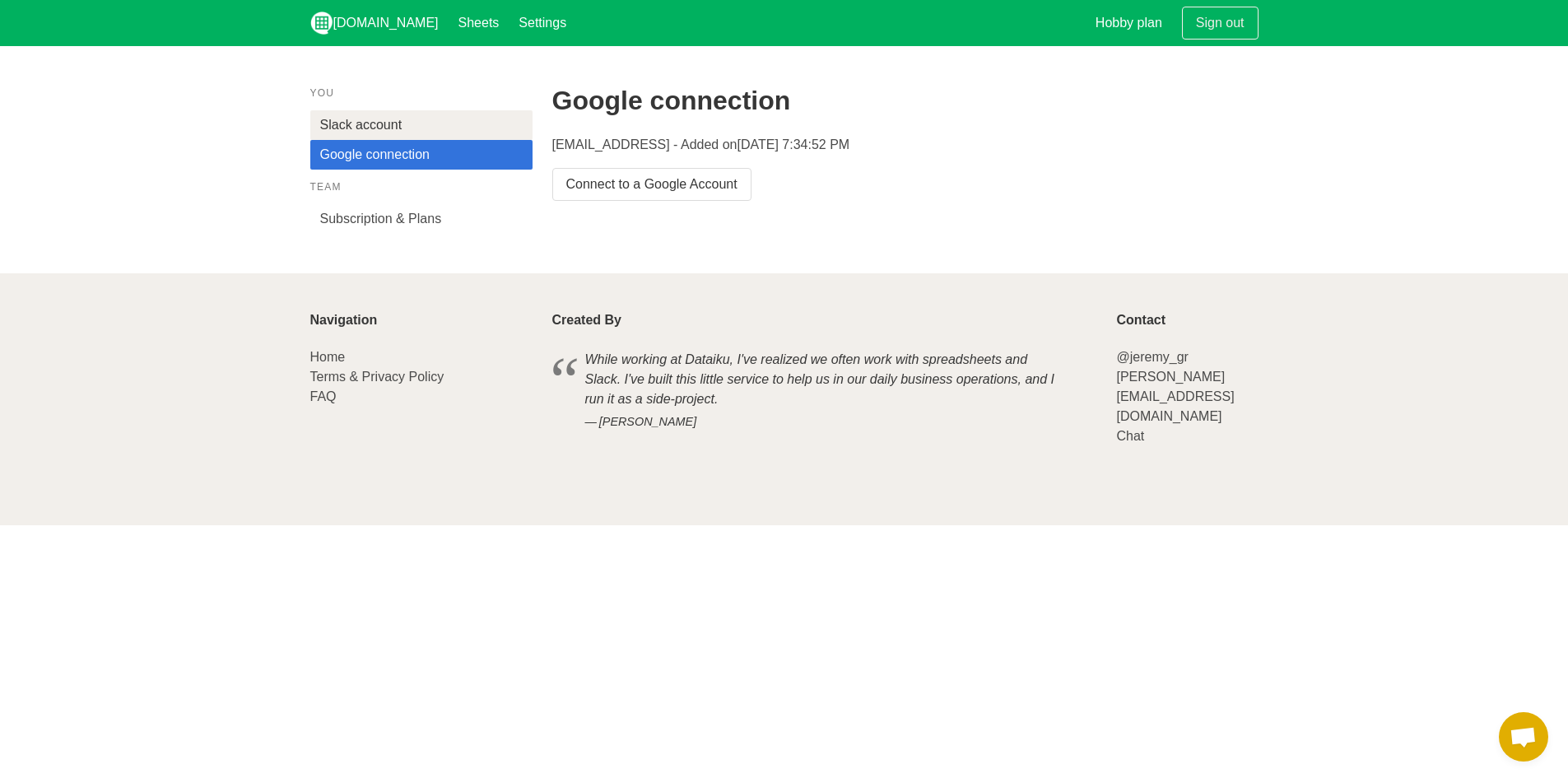
click at [426, 124] on link "Slack account" at bounding box center [421, 125] width 222 height 30
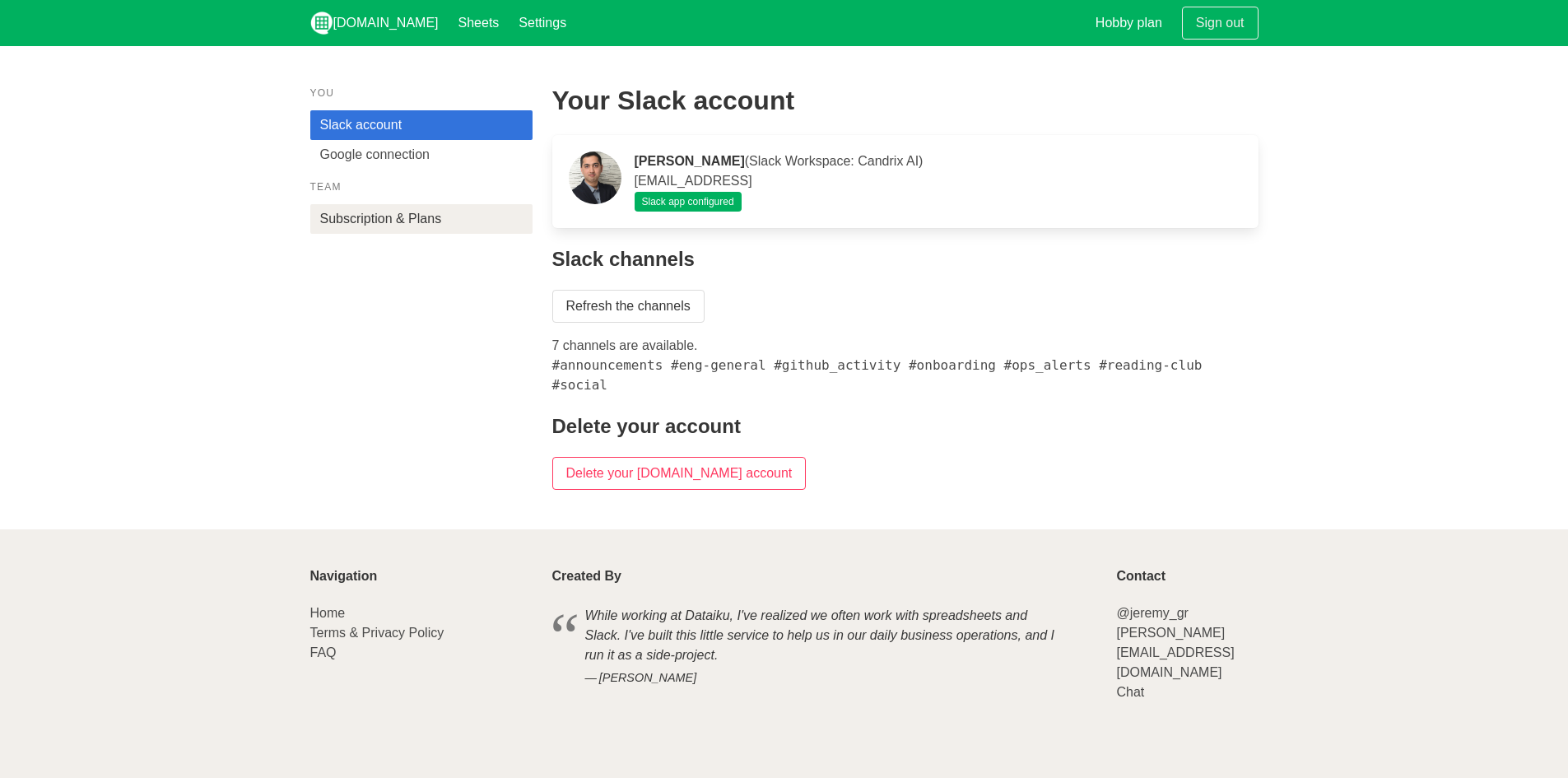
click at [467, 218] on link "Subscription & Plans" at bounding box center [421, 219] width 222 height 30
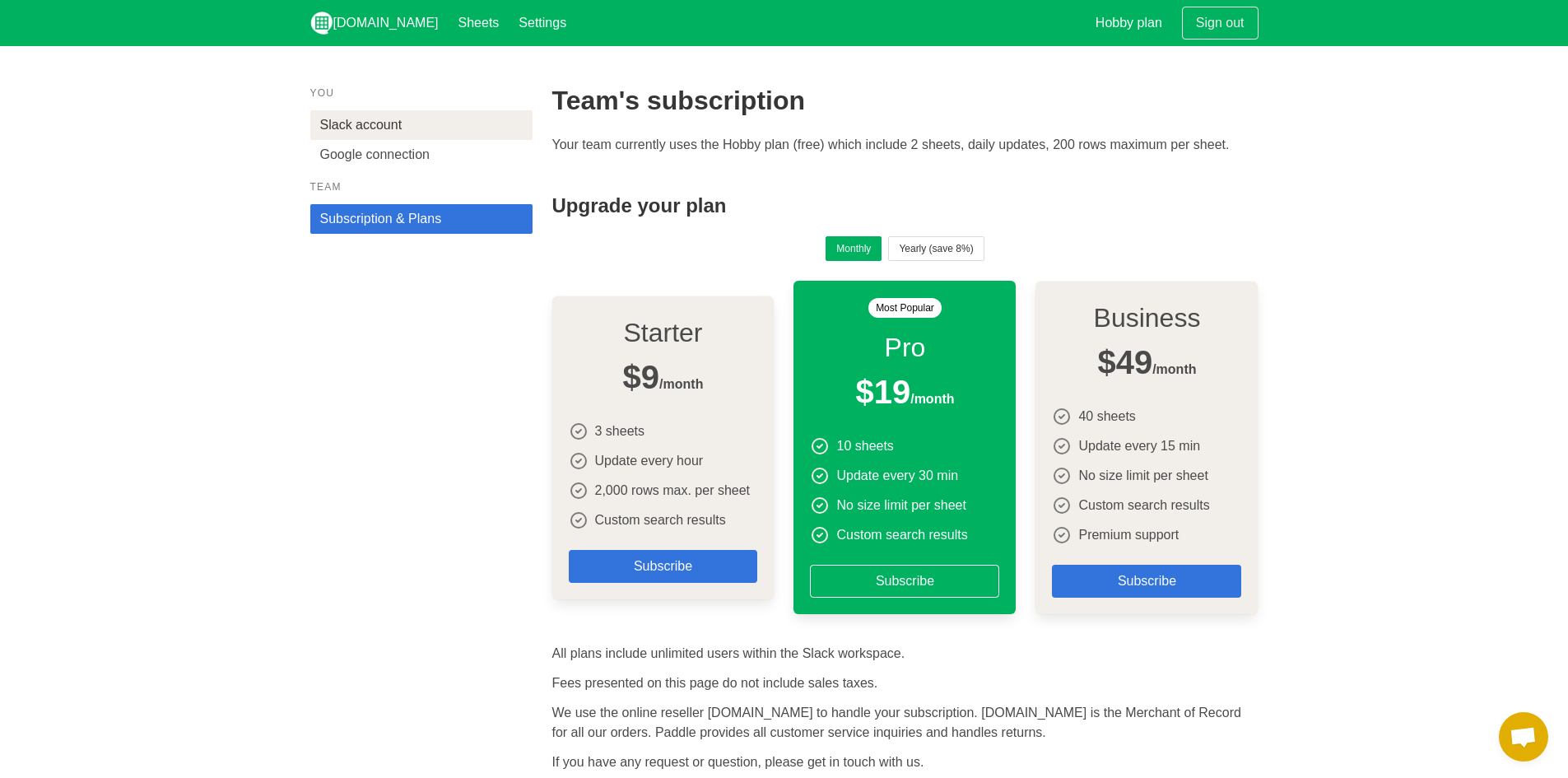
click at [465, 136] on link "Slack account" at bounding box center [421, 125] width 222 height 30
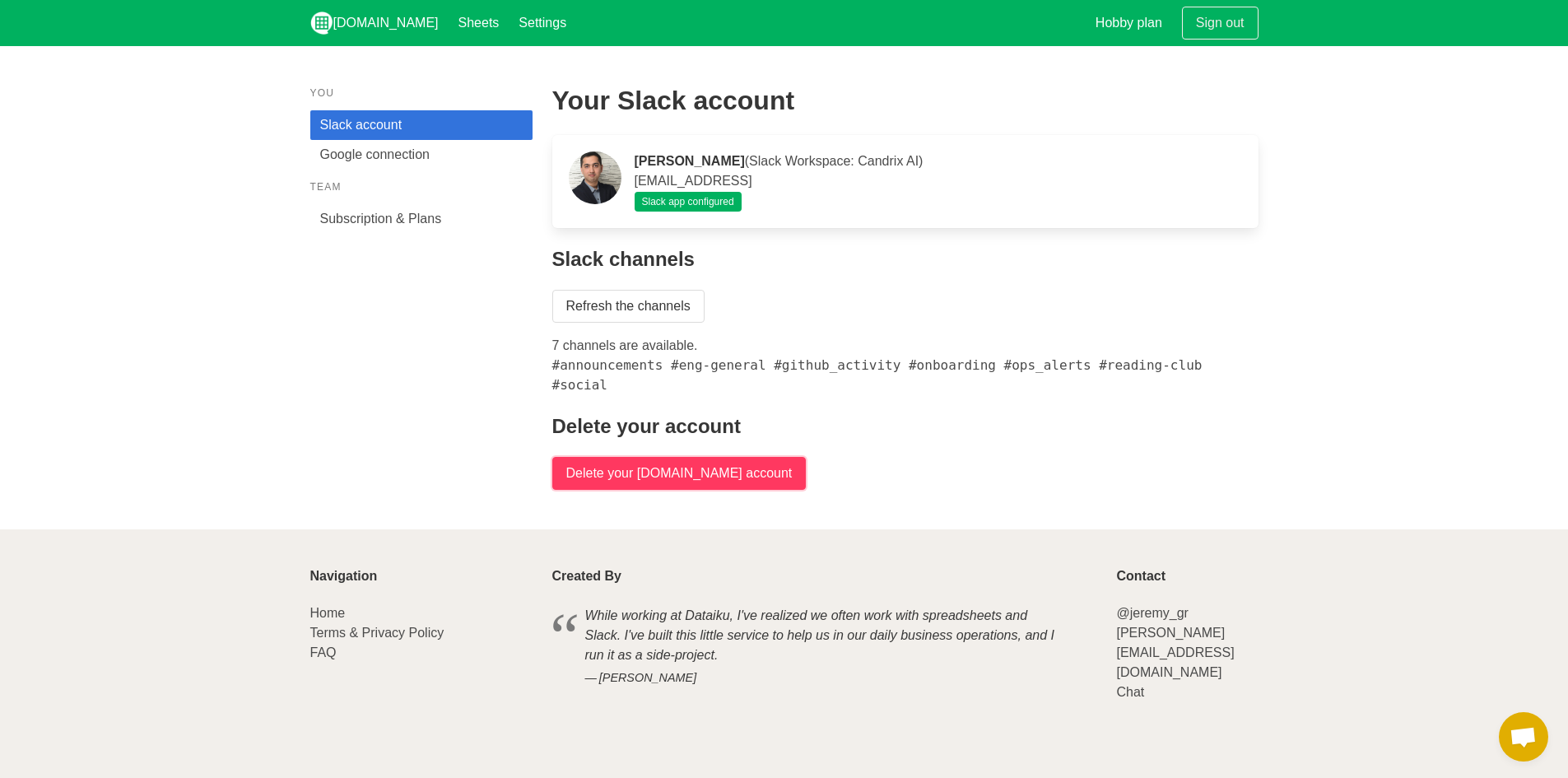
drag, startPoint x: 679, startPoint y: 447, endPoint x: 862, endPoint y: 97, distance: 395.0
click at [679, 457] on input "Delete your [DOMAIN_NAME] account" at bounding box center [679, 473] width 255 height 33
